Goal: Transaction & Acquisition: Book appointment/travel/reservation

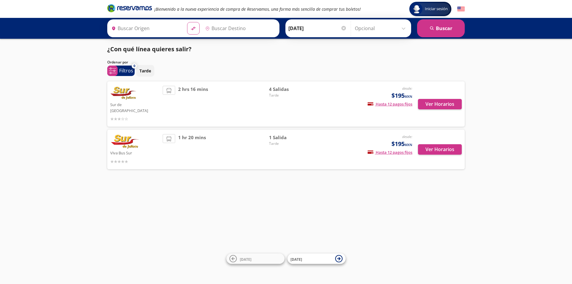
type input "Central de Autobuses Colima, [GEOGRAPHIC_DATA]"
type input "[GEOGRAPHIC_DATA][PERSON_NAME], [GEOGRAPHIC_DATA]"
click at [434, 144] on button "Ver Horarios" at bounding box center [440, 149] width 44 height 10
click at [447, 104] on button "Ver Horarios" at bounding box center [440, 104] width 44 height 10
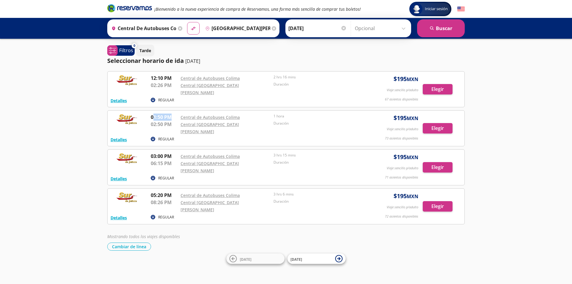
drag, startPoint x: 152, startPoint y: 111, endPoint x: 173, endPoint y: 110, distance: 20.3
click at [173, 114] on p "01:50 PM" at bounding box center [164, 117] width 27 height 7
click at [222, 233] on div "Mostrando todos los viajes disponibles" at bounding box center [286, 236] width 358 height 6
click at [429, 239] on div "Iniciar sesión Iniciar sesión ¡Bienvenido a la nueva experiencia de compra de R…" at bounding box center [286, 142] width 572 height 284
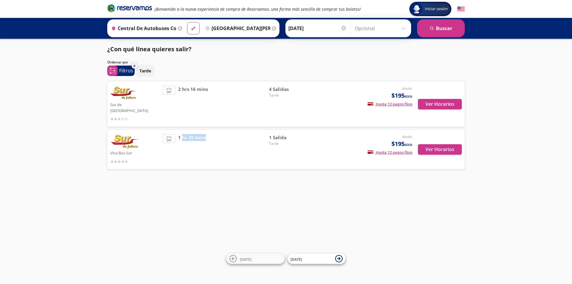
drag, startPoint x: 182, startPoint y: 132, endPoint x: 219, endPoint y: 131, distance: 37.3
click at [219, 134] on div "1 hr 20 mins" at bounding box center [216, 149] width 106 height 31
click at [174, 176] on div "Iniciar sesión Iniciar sesión ¡Bienvenido a la nueva experiencia de compra de R…" at bounding box center [286, 142] width 572 height 284
click at [436, 144] on button "Ver Horarios" at bounding box center [440, 149] width 44 height 10
click at [446, 103] on button "Ver Horarios" at bounding box center [440, 104] width 44 height 10
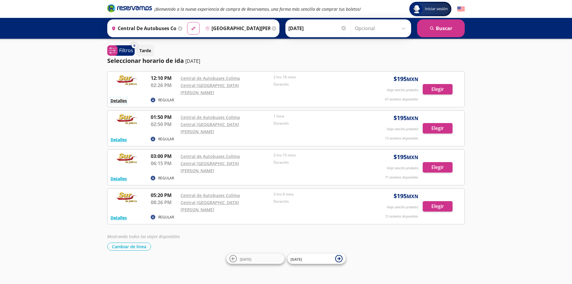
click at [122, 97] on button "Detalles" at bounding box center [119, 100] width 16 height 6
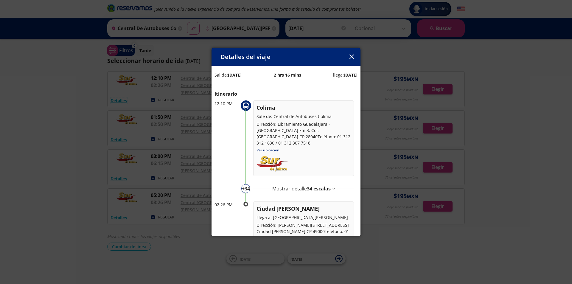
scroll to position [21, 0]
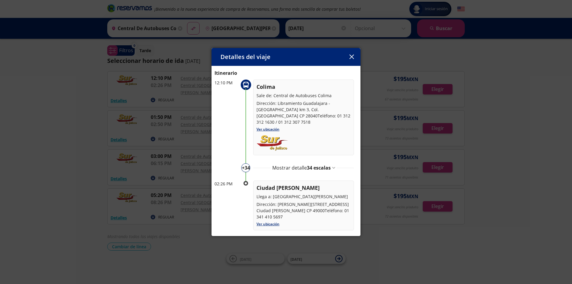
click at [331, 168] on div "Mostrar detalle 34 escalas" at bounding box center [304, 167] width 63 height 7
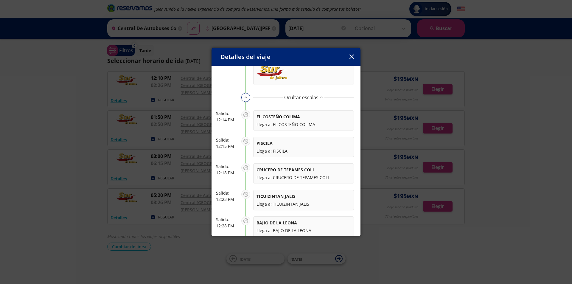
scroll to position [0, 0]
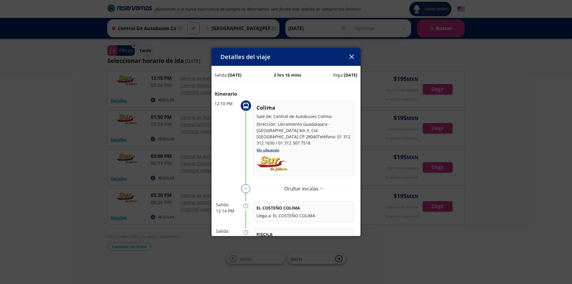
click at [315, 190] on p "Ocultar escalas" at bounding box center [301, 188] width 34 height 7
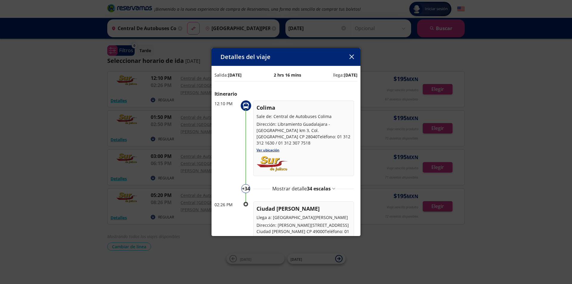
click at [349, 58] on button "button" at bounding box center [351, 56] width 9 height 9
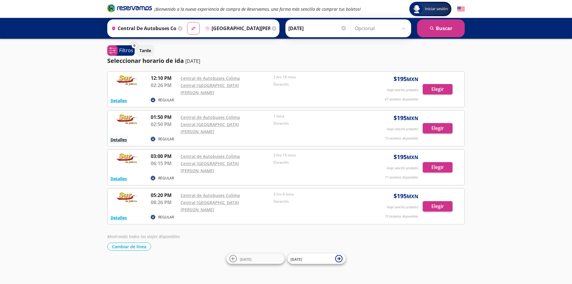
click at [119, 137] on button "Detalles" at bounding box center [119, 140] width 16 height 6
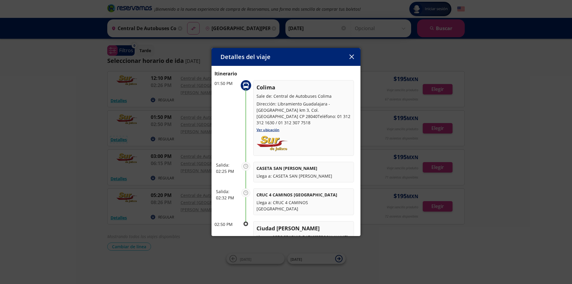
scroll to position [55, 0]
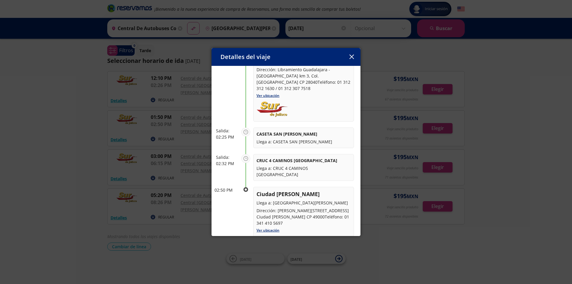
click at [352, 60] on button "button" at bounding box center [351, 56] width 9 height 9
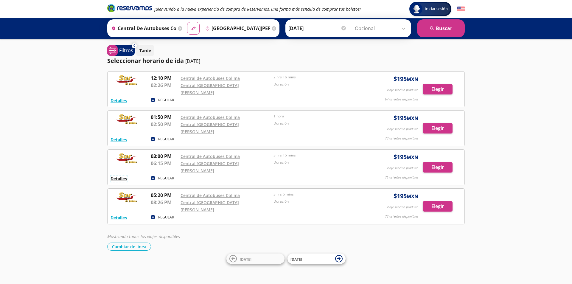
click at [125, 176] on button "Detalles" at bounding box center [119, 179] width 16 height 6
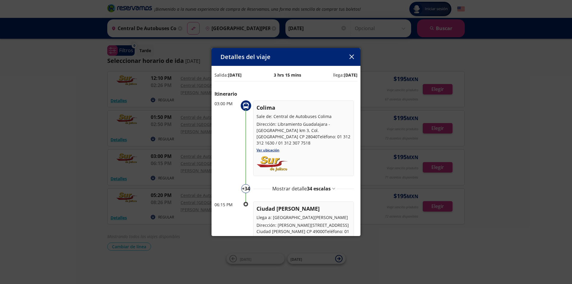
click at [355, 55] on button "button" at bounding box center [351, 56] width 9 height 9
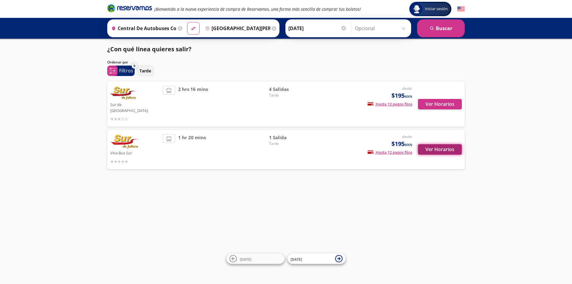
click at [436, 146] on button "Ver Horarios" at bounding box center [440, 149] width 44 height 10
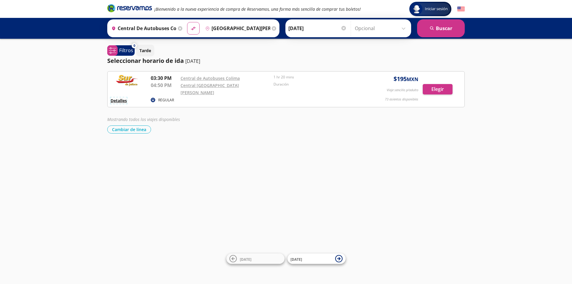
click at [127, 97] on button "Detalles" at bounding box center [119, 100] width 16 height 6
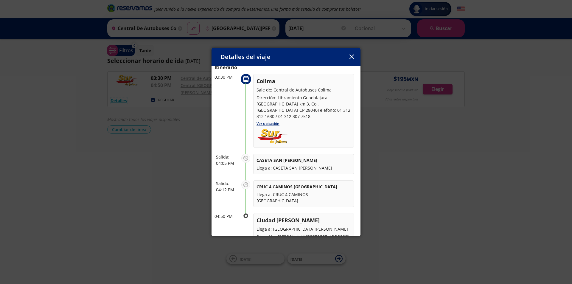
scroll to position [53, 0]
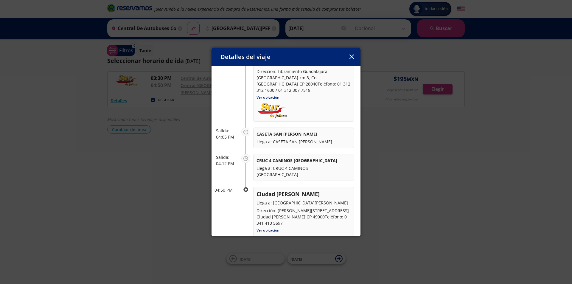
click at [355, 57] on button "button" at bounding box center [351, 56] width 9 height 9
